Goal: Information Seeking & Learning: Learn about a topic

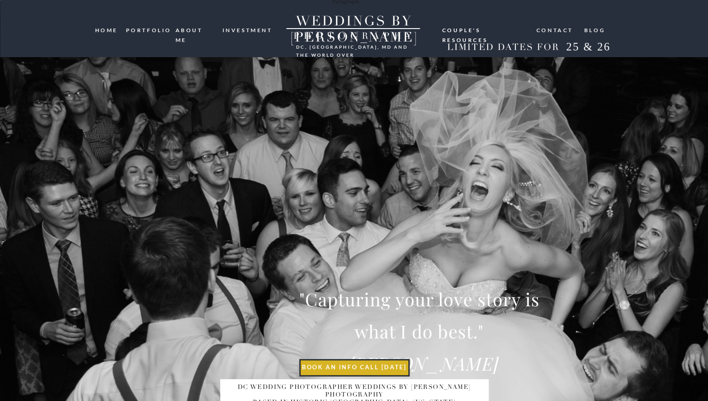
click at [198, 30] on nav "ABOUT ME" at bounding box center [195, 29] width 41 height 8
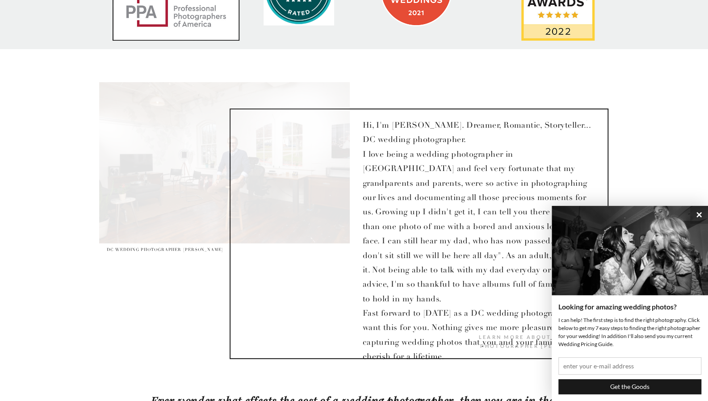
scroll to position [685, 0]
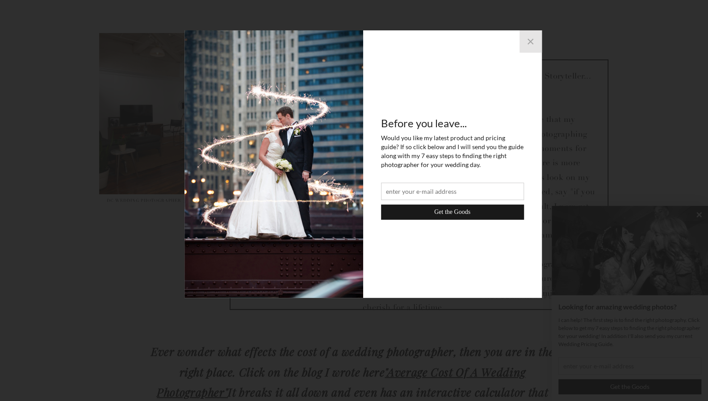
click at [526, 42] on button "×" at bounding box center [530, 41] width 22 height 22
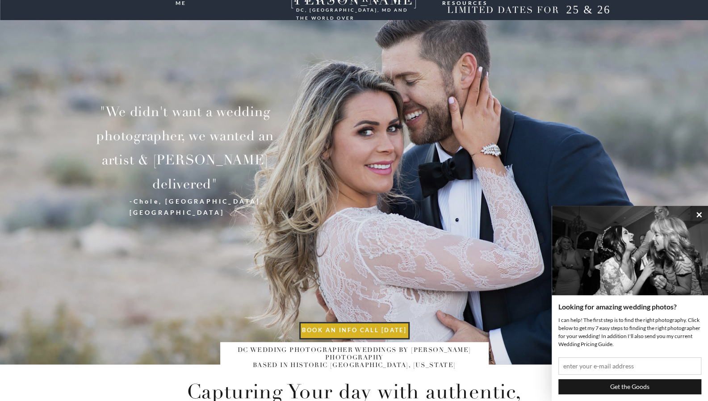
scroll to position [0, 0]
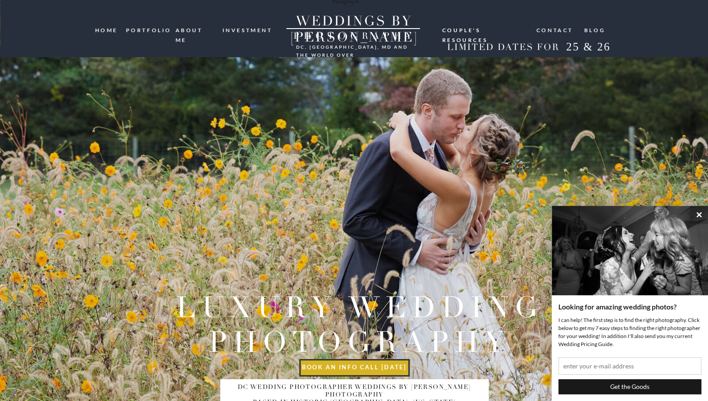
click at [250, 29] on nav "investment" at bounding box center [247, 29] width 51 height 8
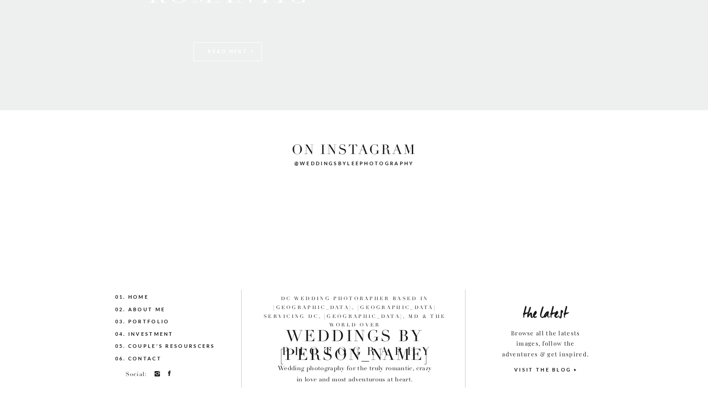
scroll to position [1841, 0]
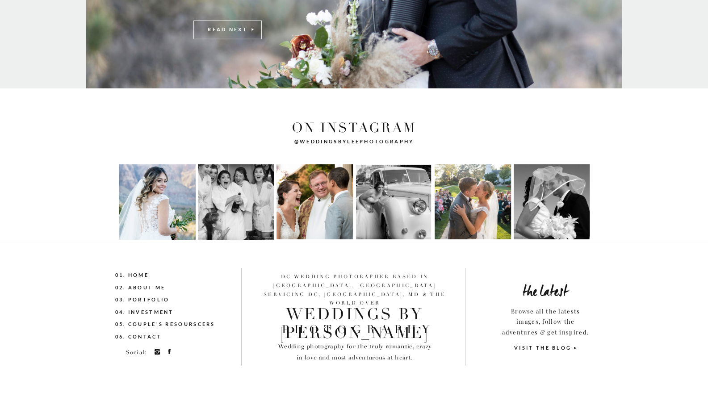
click at [548, 314] on p "Browse all the latests images, follow the adventures & get inspired." at bounding box center [546, 321] width 90 height 30
